Goal: Information Seeking & Learning: Learn about a topic

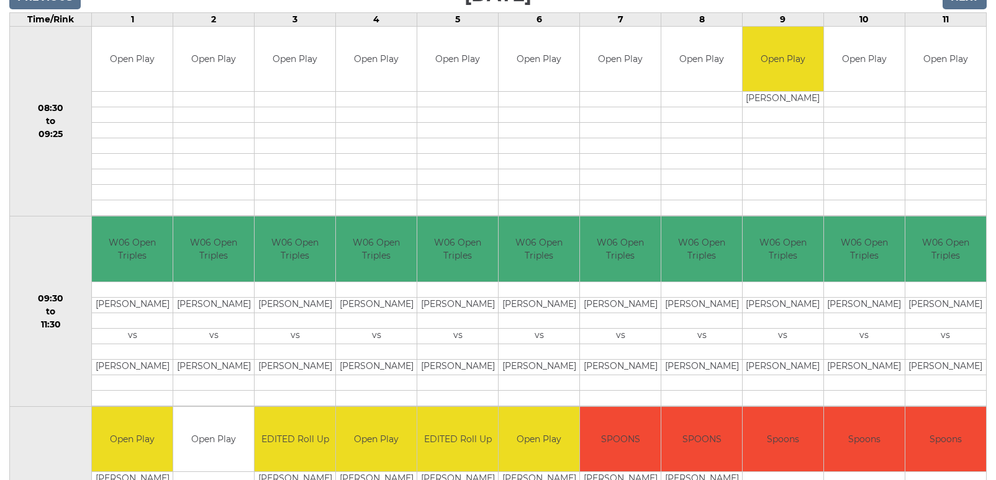
scroll to position [238, 0]
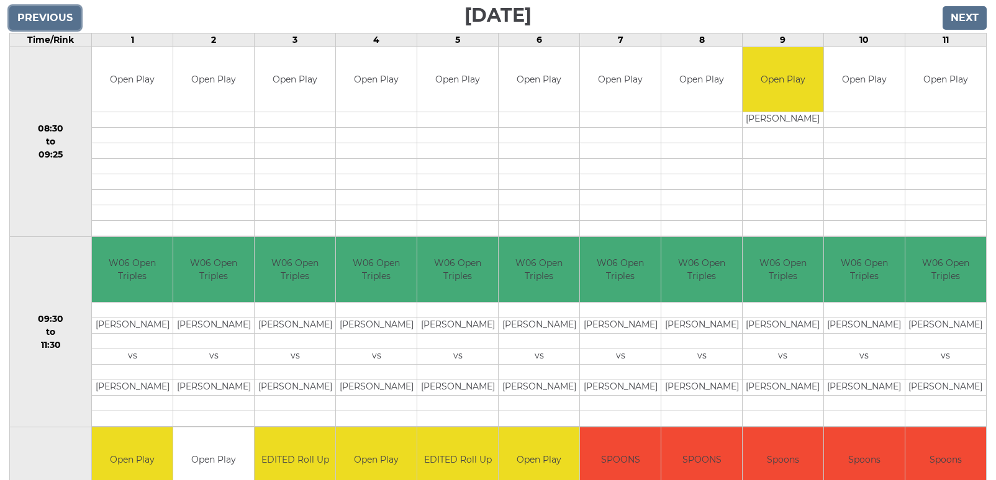
click at [62, 20] on input "Previous" at bounding box center [44, 18] width 71 height 24
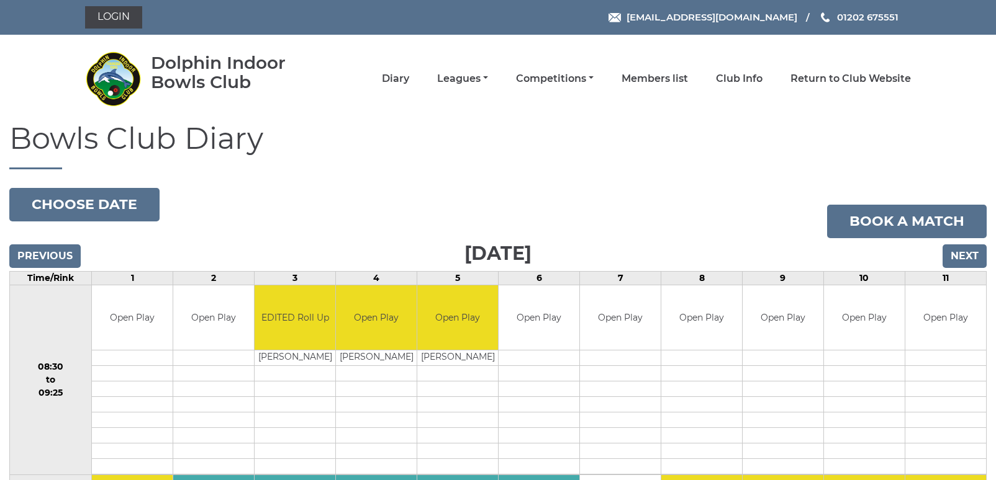
click at [490, 78] on li "Competitions Club competitions - Winter 2025/2026 Club competitions - Summer 20…" at bounding box center [541, 79] width 106 height 26
click at [474, 78] on link "Leagues" at bounding box center [462, 80] width 51 height 14
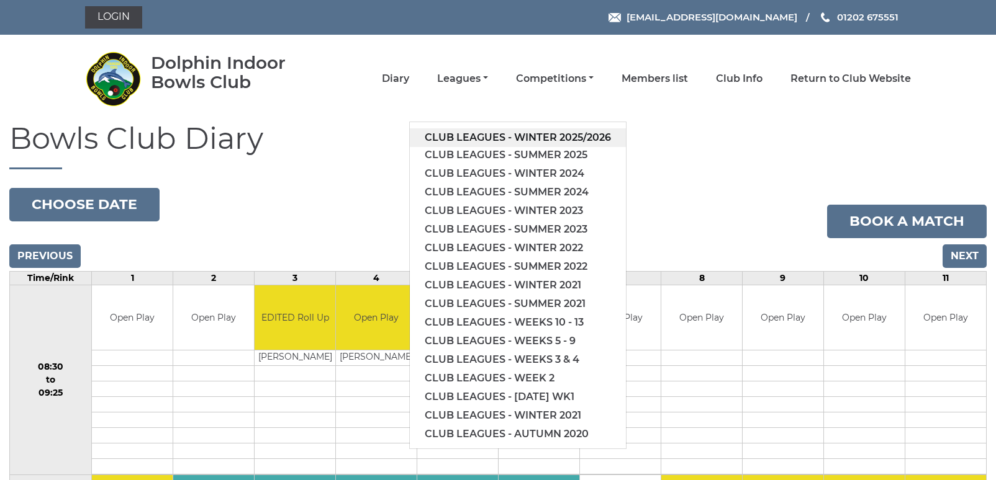
click at [487, 132] on link "Club leagues - Winter 2025/2026" at bounding box center [518, 137] width 216 height 19
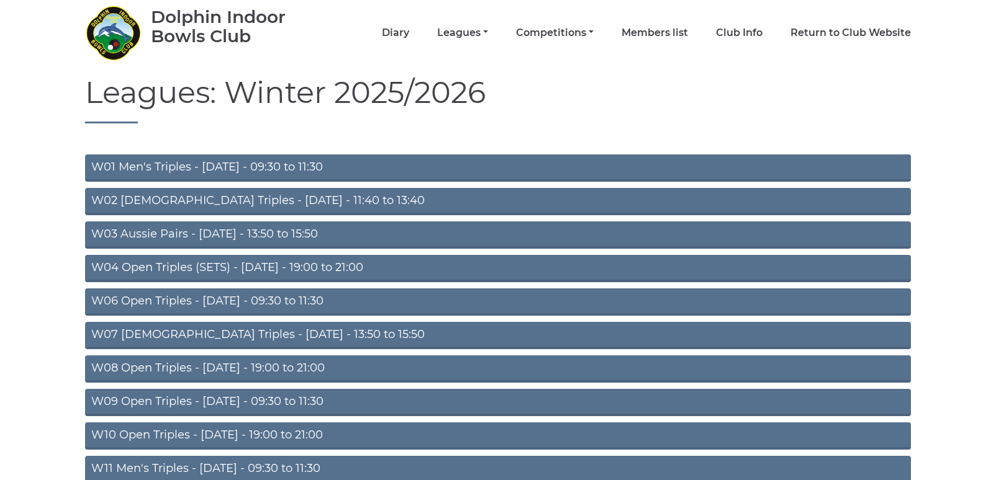
scroll to position [186, 0]
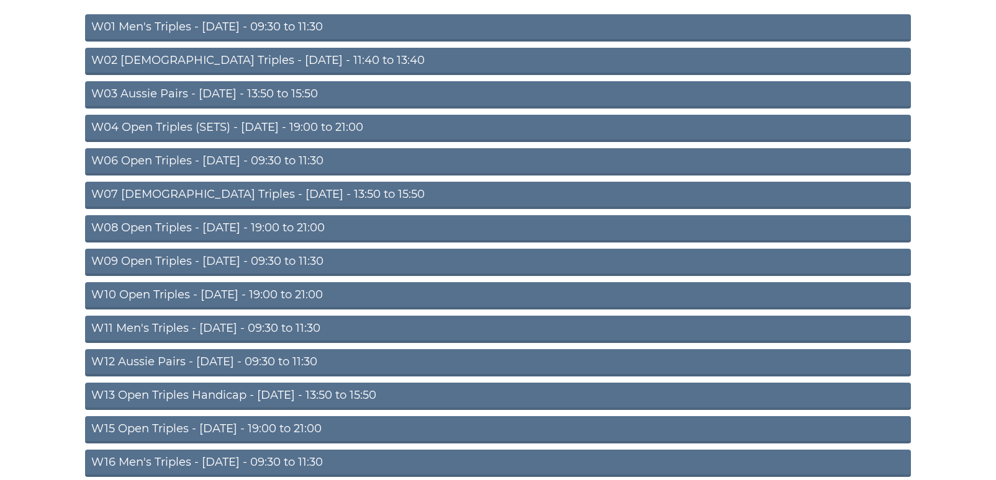
click at [385, 127] on link "W04 Open Triples (SETS) - Monday - 19:00 to 21:00" at bounding box center [498, 128] width 826 height 27
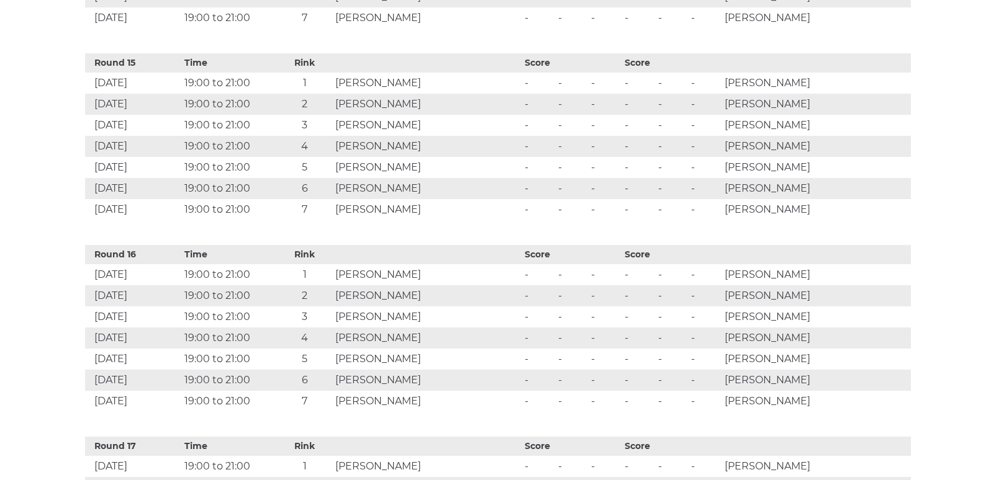
scroll to position [3848, 0]
